Goal: Transaction & Acquisition: Purchase product/service

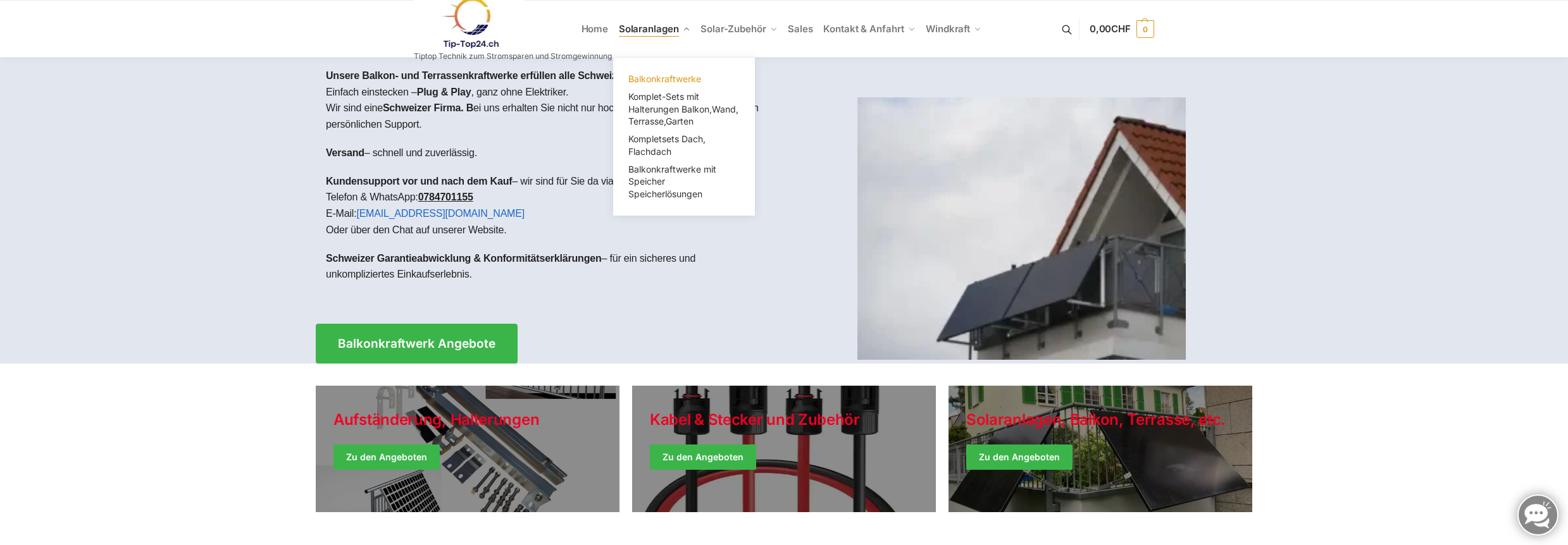
click at [666, 77] on span "Balkonkraftwerke" at bounding box center [665, 79] width 73 height 11
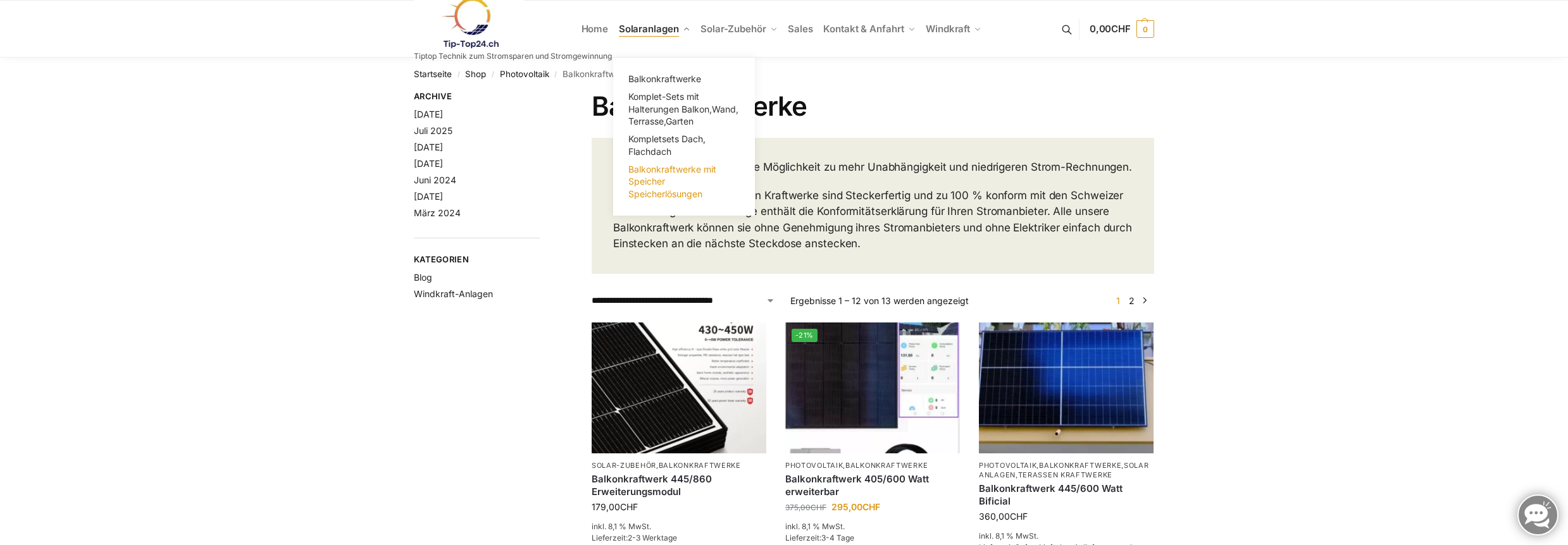
click at [648, 175] on link "Balkonkraftwerke mit Speicher Speicherlösungen" at bounding box center [684, 181] width 127 height 42
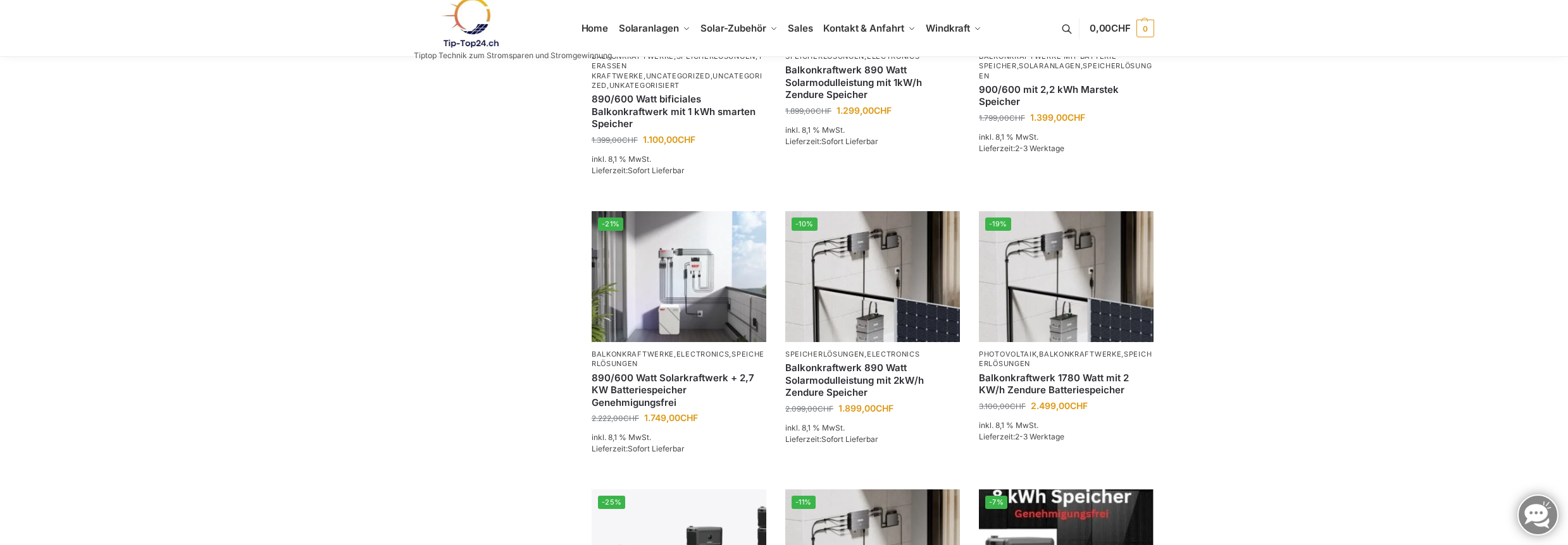
scroll to position [506, 0]
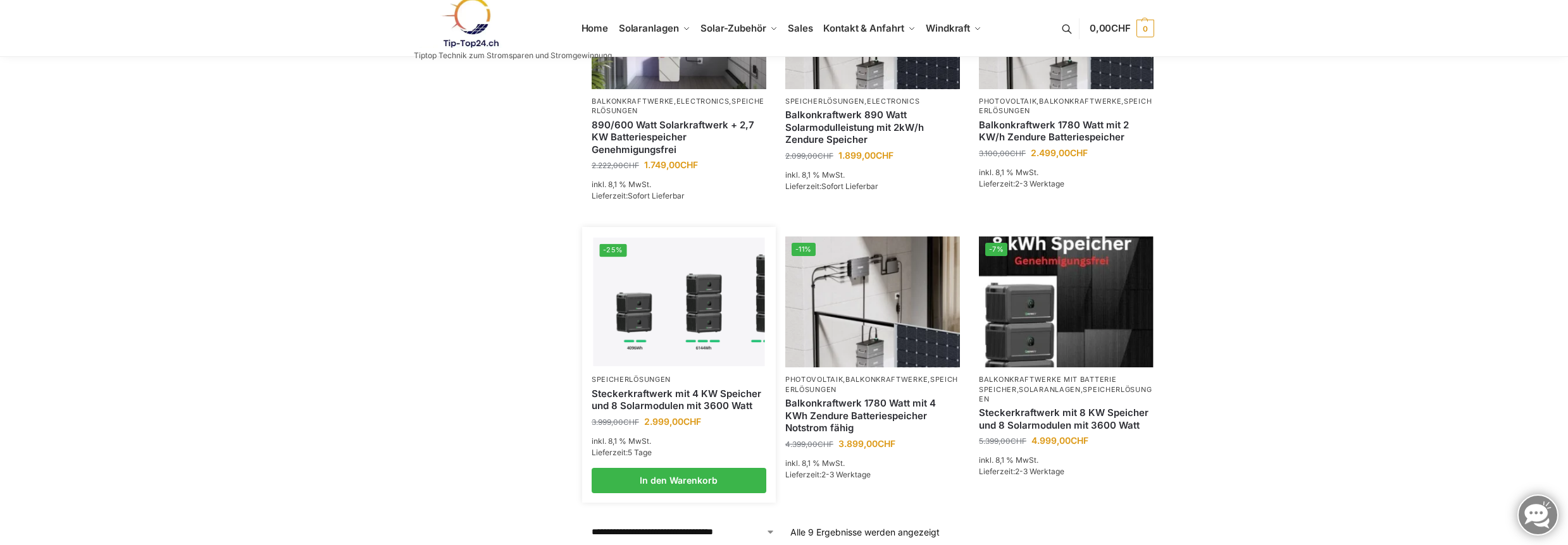
click at [641, 403] on div "Steckerkraftwerk mit 4 KW Speicher und 8 Solarmodulen mit 3600 Watt" at bounding box center [679, 400] width 174 height 30
click at [642, 387] on link "Steckerkraftwerk mit 4 KW Speicher und 8 Solarmodulen mit 3600 Watt" at bounding box center [679, 399] width 174 height 25
